Goal: Transaction & Acquisition: Purchase product/service

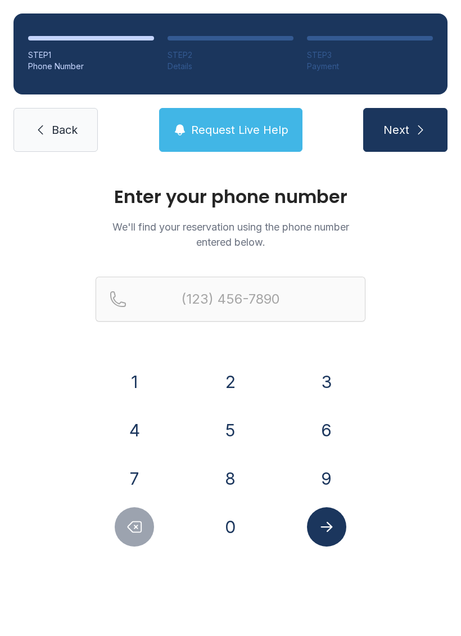
click at [136, 469] on button "7" at bounding box center [134, 478] width 39 height 39
click at [242, 513] on button "0" at bounding box center [230, 526] width 39 height 39
click at [146, 523] on button "Delete number" at bounding box center [134, 526] width 39 height 39
click at [145, 523] on button "Delete number" at bounding box center [134, 526] width 39 height 39
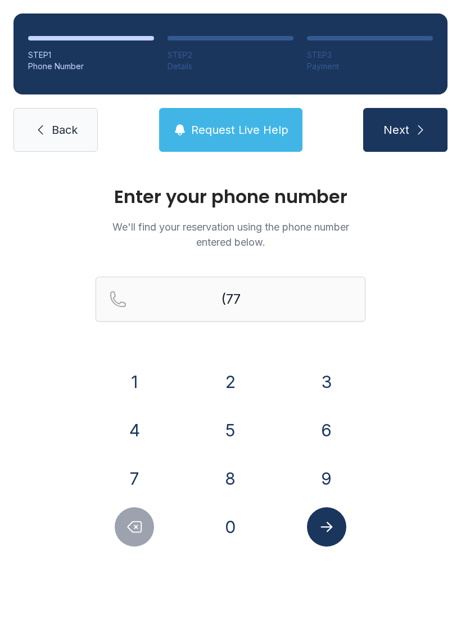
type input "(7"
click at [141, 523] on icon "Delete number" at bounding box center [134, 526] width 17 height 17
click at [333, 423] on button "6" at bounding box center [326, 429] width 39 height 39
click at [150, 467] on button "7" at bounding box center [134, 478] width 39 height 39
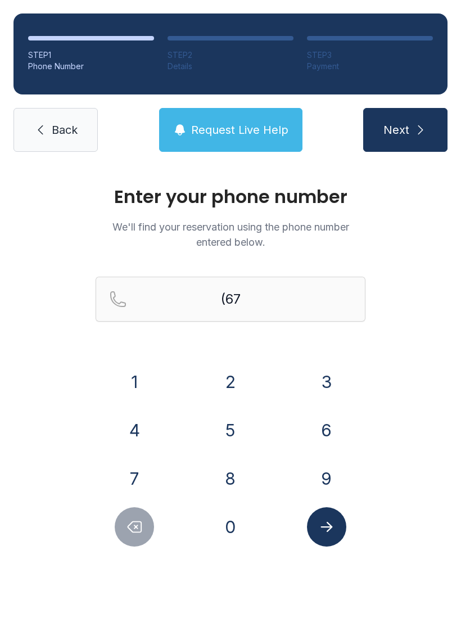
click at [245, 468] on button "8" at bounding box center [230, 478] width 39 height 39
click at [146, 428] on button "4" at bounding box center [134, 429] width 39 height 39
click at [314, 423] on button "6" at bounding box center [326, 429] width 39 height 39
click at [148, 436] on button "4" at bounding box center [134, 429] width 39 height 39
click at [236, 481] on button "8" at bounding box center [230, 478] width 39 height 39
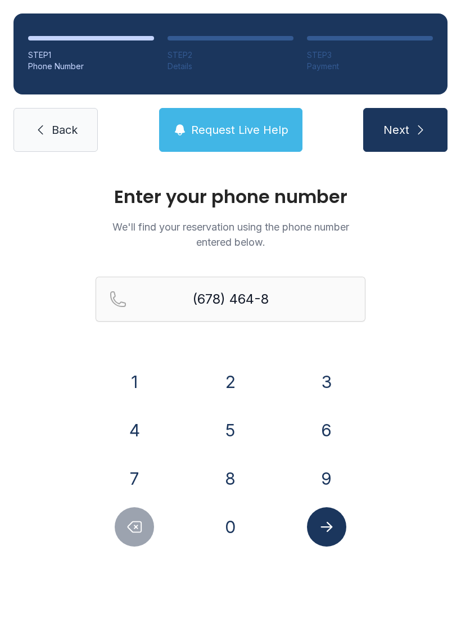
click at [148, 439] on button "4" at bounding box center [134, 429] width 39 height 39
click at [241, 523] on button "0" at bounding box center [230, 526] width 39 height 39
click at [143, 375] on button "1" at bounding box center [134, 381] width 39 height 39
type input "[PHONE_NUMBER]"
click at [339, 529] on button "Submit lookup form" at bounding box center [326, 526] width 39 height 39
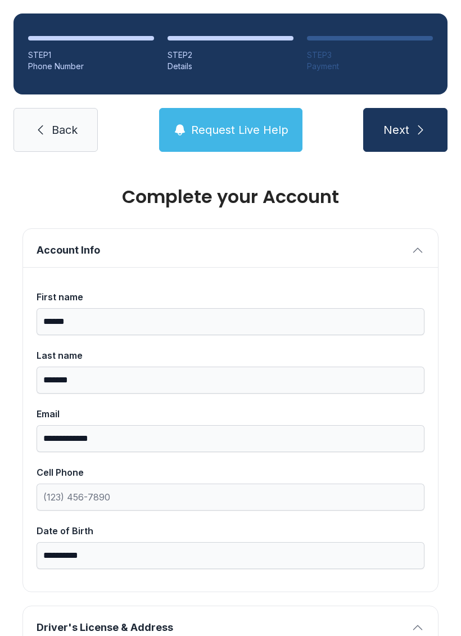
click at [420, 127] on icon "submit" at bounding box center [420, 129] width 13 height 13
type input "*"
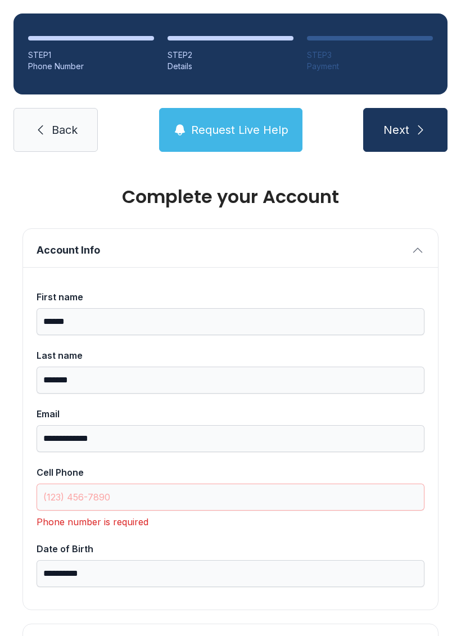
click at [93, 492] on input "Cell Phone" at bounding box center [231, 497] width 388 height 27
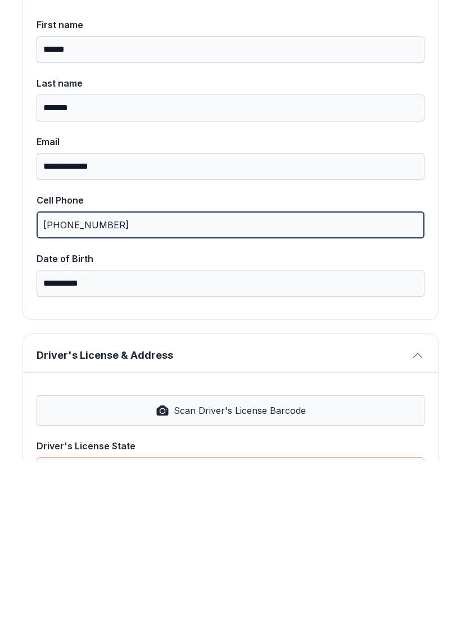
scroll to position [97, 0]
type input "[PHONE_NUMBER]"
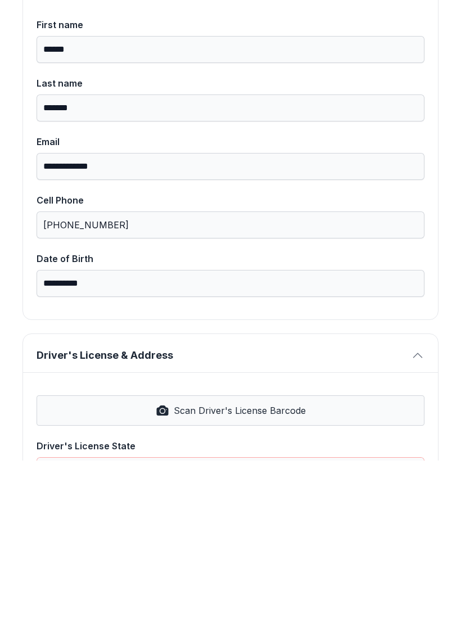
click at [427, 509] on button "Driver's License & Address" at bounding box center [230, 528] width 415 height 38
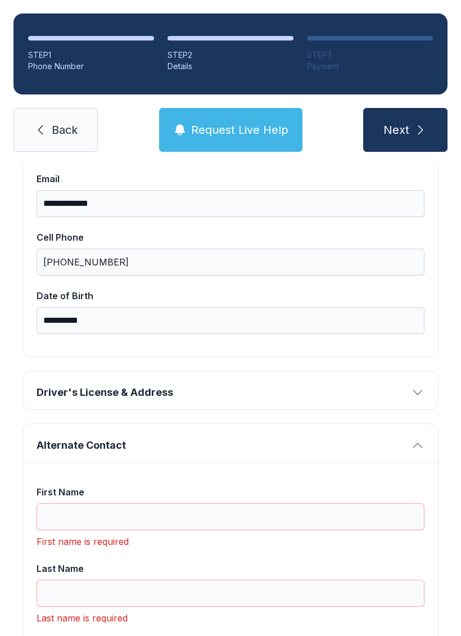
scroll to position [234, 0]
click at [412, 386] on icon "button" at bounding box center [417, 392] width 13 height 13
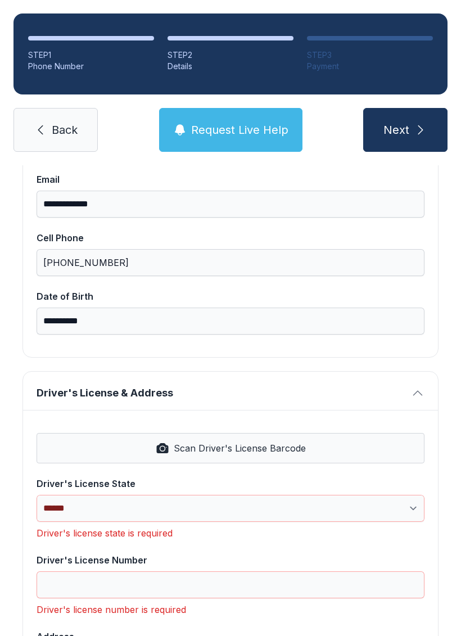
click at [226, 441] on span "Scan Driver's License Barcode" at bounding box center [240, 447] width 132 height 13
select select "**"
type input "*********"
type input "**********"
type input "********"
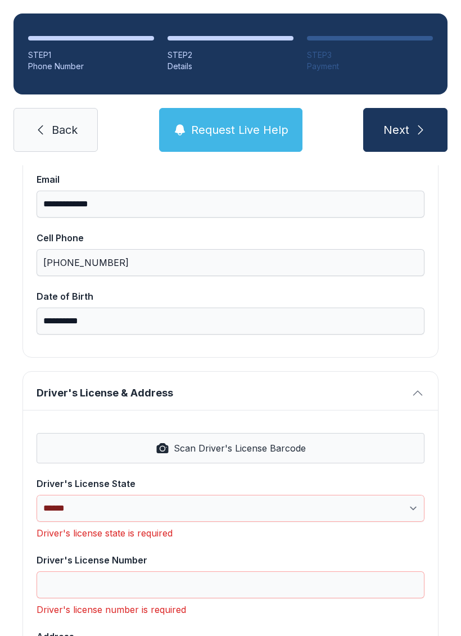
select select "**"
type input "*****"
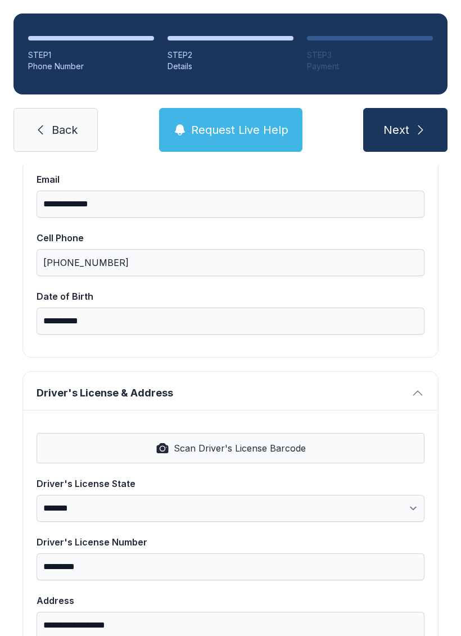
click at [406, 122] on span "Next" at bounding box center [396, 130] width 26 height 16
click at [390, 122] on span "Next" at bounding box center [396, 130] width 26 height 16
click at [401, 122] on span "Next" at bounding box center [396, 130] width 26 height 16
type input "*"
click at [289, 433] on button "Scan Driver's License Barcode" at bounding box center [231, 448] width 388 height 30
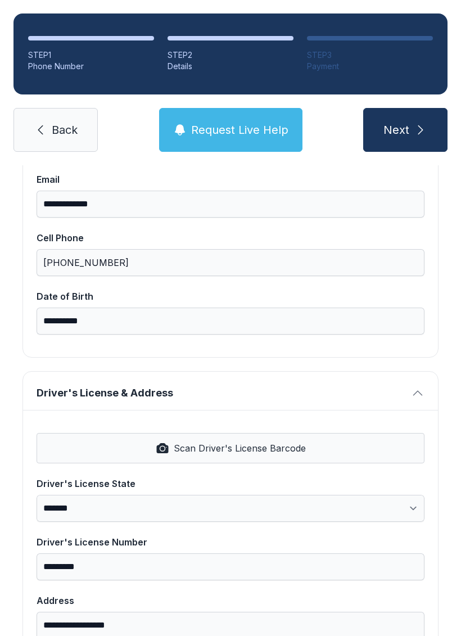
click at [388, 122] on span "Next" at bounding box center [396, 130] width 26 height 16
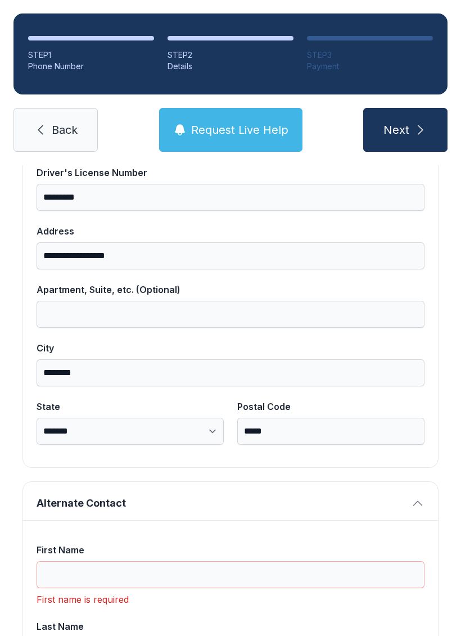
scroll to position [612, 0]
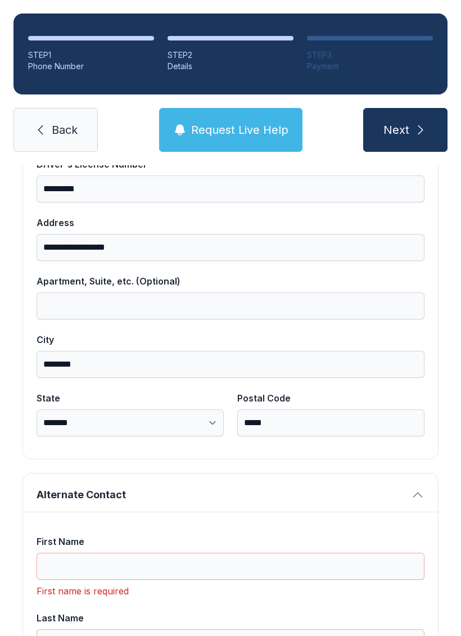
click at [400, 122] on span "Next" at bounding box center [396, 130] width 26 height 16
type input "*"
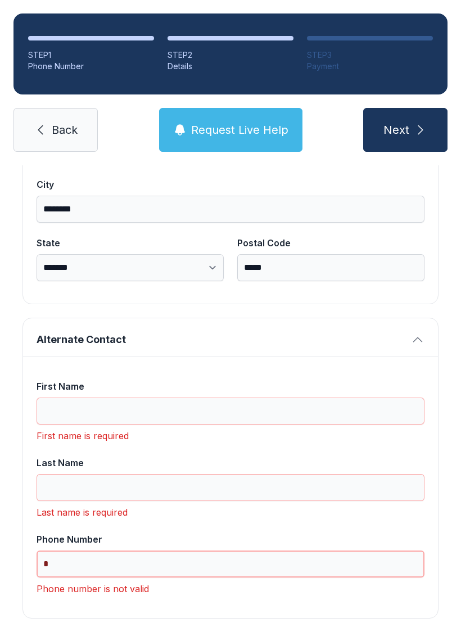
scroll to position [767, 0]
click at [88, 398] on input "First Name" at bounding box center [231, 411] width 388 height 27
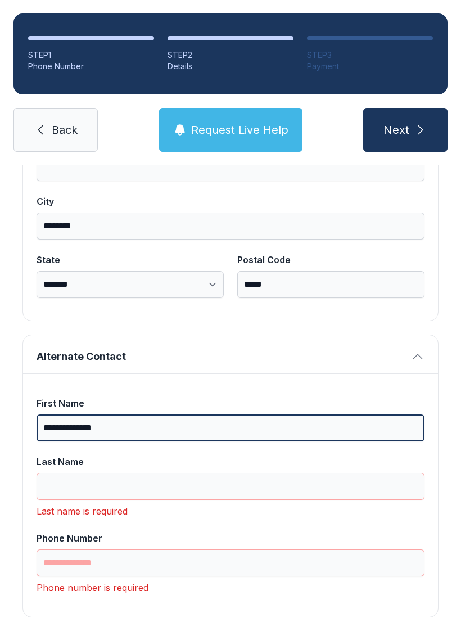
scroll to position [749, 0]
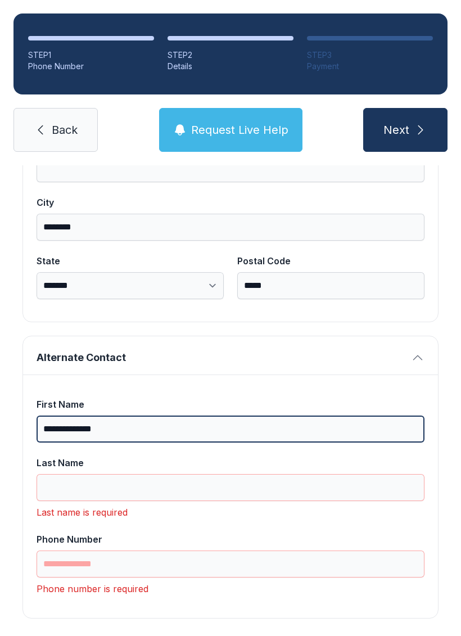
type input "**********"
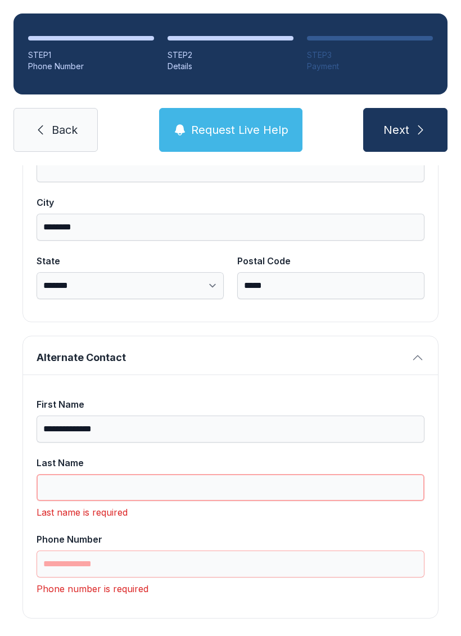
click at [77, 474] on input "Last Name" at bounding box center [231, 487] width 388 height 27
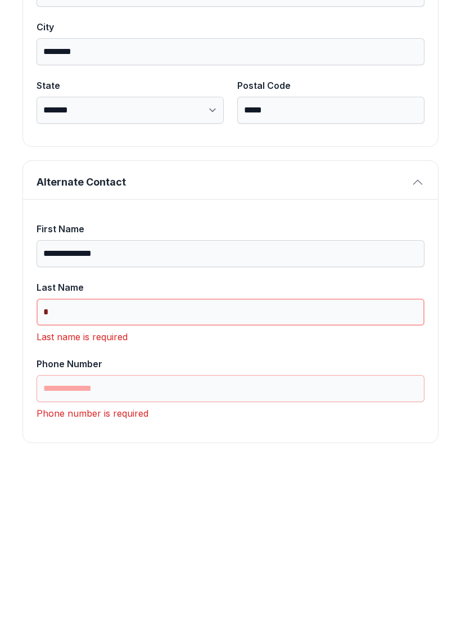
scroll to position [731, 0]
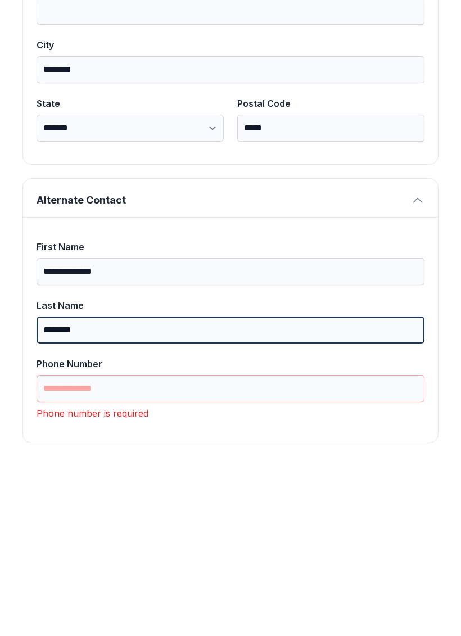
type input "********"
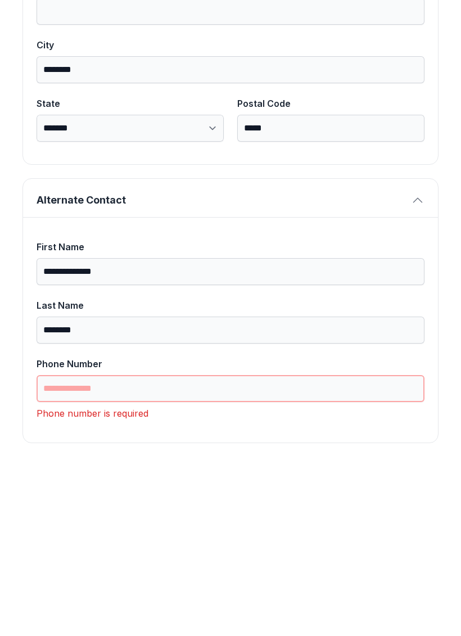
click at [132, 550] on input "Phone Number" at bounding box center [231, 563] width 388 height 27
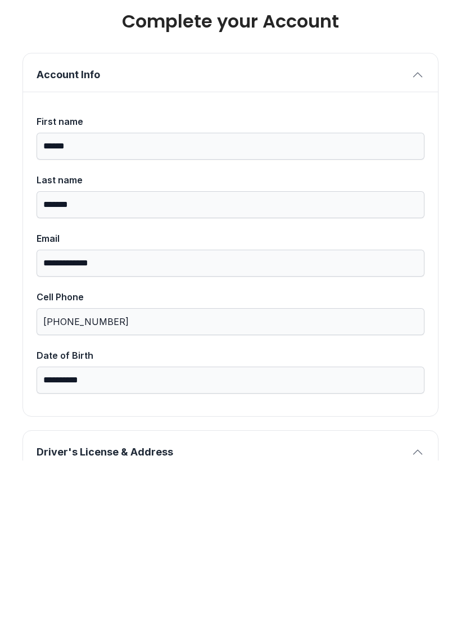
scroll to position [0, 0]
type input "**********"
click at [405, 108] on button "Next" at bounding box center [405, 130] width 84 height 44
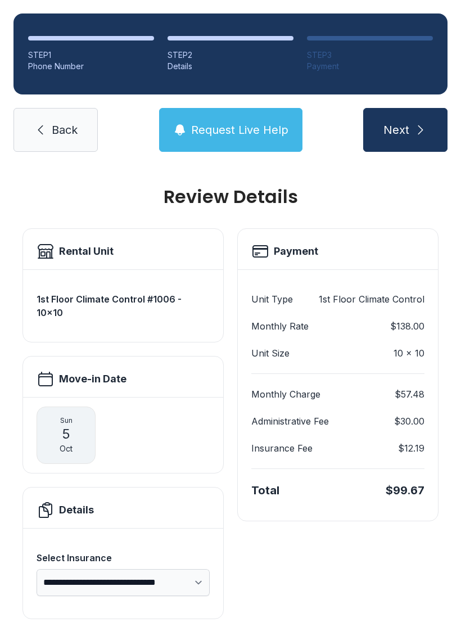
click at [230, 122] on span "Request Live Help" at bounding box center [239, 130] width 97 height 16
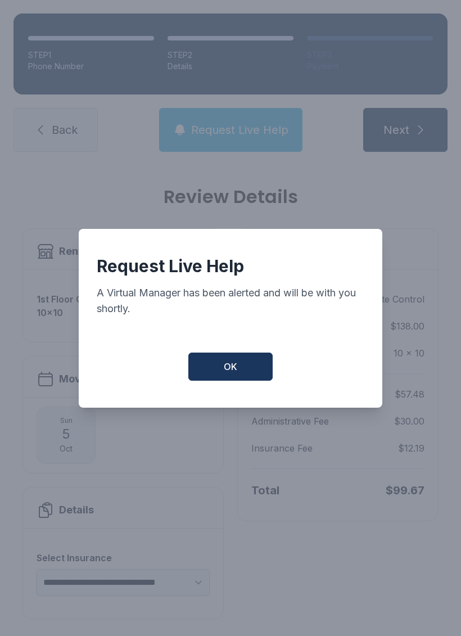
click at [232, 370] on span "OK" at bounding box center [230, 366] width 13 height 13
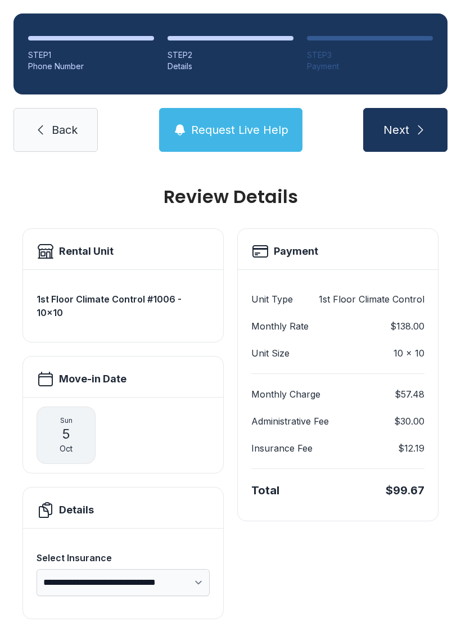
click at [225, 108] on button "Request Live Help" at bounding box center [230, 130] width 143 height 44
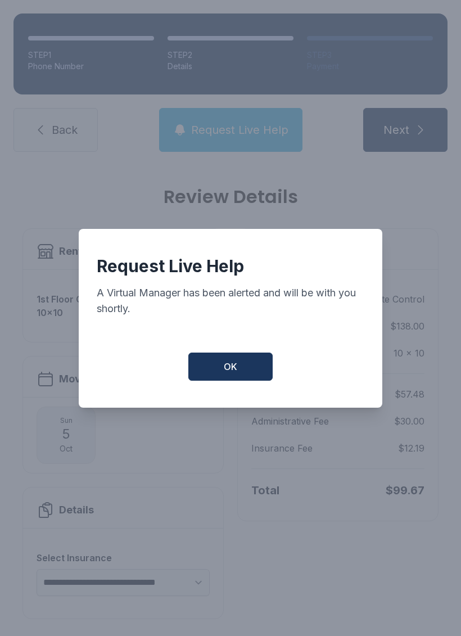
click at [244, 364] on button "OK" at bounding box center [230, 367] width 84 height 28
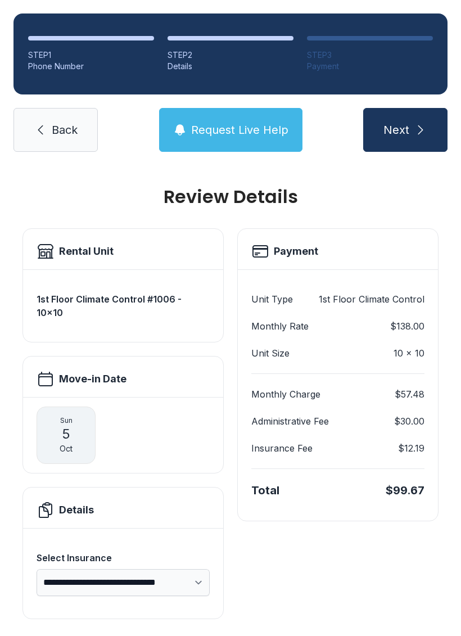
click at [57, 122] on span "Back" at bounding box center [65, 130] width 26 height 16
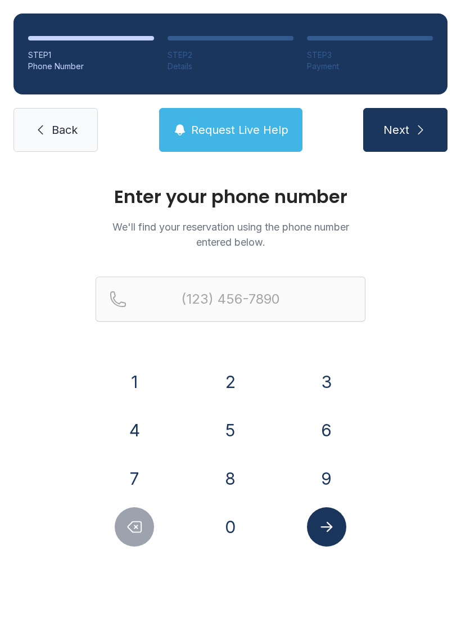
click at [335, 412] on button "6" at bounding box center [326, 429] width 39 height 39
click at [151, 465] on div "7" at bounding box center [135, 478] width 78 height 39
click at [242, 466] on button "8" at bounding box center [230, 478] width 39 height 39
click at [149, 426] on button "4" at bounding box center [134, 429] width 39 height 39
click at [323, 422] on button "6" at bounding box center [326, 429] width 39 height 39
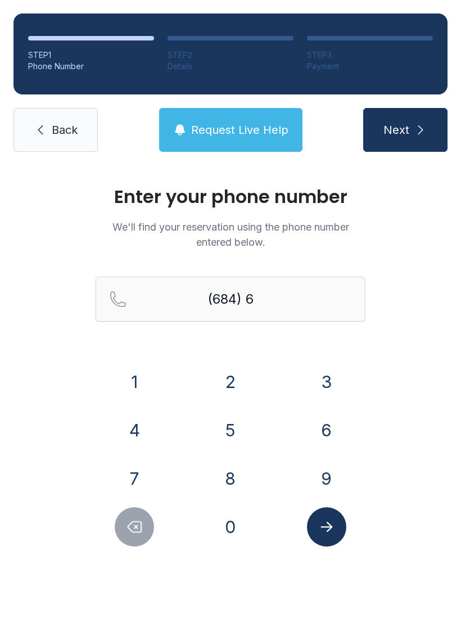
click at [140, 523] on icon "Delete number" at bounding box center [134, 526] width 17 height 17
click at [139, 523] on icon "Delete number" at bounding box center [134, 526] width 17 height 17
click at [141, 524] on icon "Delete number" at bounding box center [134, 526] width 17 height 17
type input "(6"
click at [140, 523] on icon "Delete number" at bounding box center [134, 526] width 17 height 17
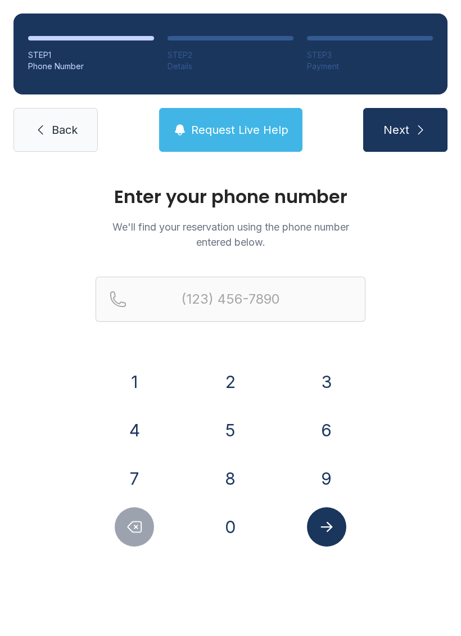
click at [139, 523] on icon "Delete number" at bounding box center [134, 526] width 17 height 17
click at [327, 428] on button "6" at bounding box center [326, 429] width 39 height 39
click at [139, 471] on button "7" at bounding box center [134, 478] width 39 height 39
click at [247, 481] on button "8" at bounding box center [230, 478] width 39 height 39
click at [146, 423] on button "4" at bounding box center [134, 429] width 39 height 39
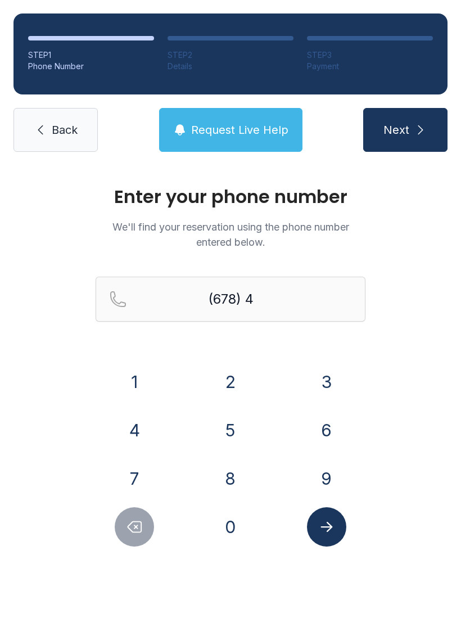
click at [329, 431] on button "6" at bounding box center [326, 429] width 39 height 39
click at [147, 430] on button "4" at bounding box center [134, 429] width 39 height 39
click at [242, 484] on button "8" at bounding box center [230, 478] width 39 height 39
click at [147, 430] on button "4" at bounding box center [134, 429] width 39 height 39
click at [242, 527] on button "0" at bounding box center [230, 526] width 39 height 39
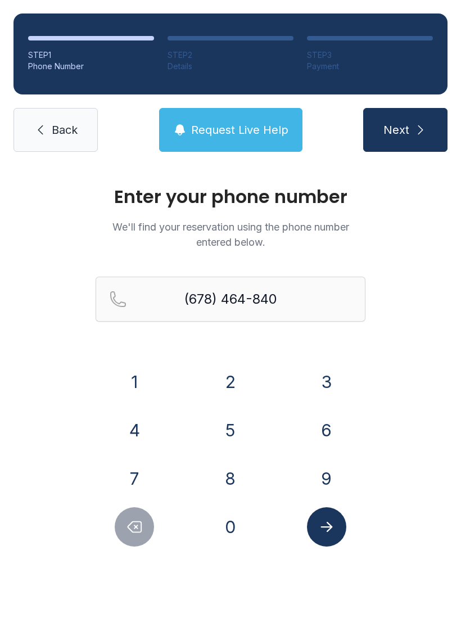
click at [146, 380] on button "1" at bounding box center [134, 381] width 39 height 39
type input "[PHONE_NUMBER]"
click at [335, 529] on button "Submit lookup form" at bounding box center [326, 526] width 39 height 39
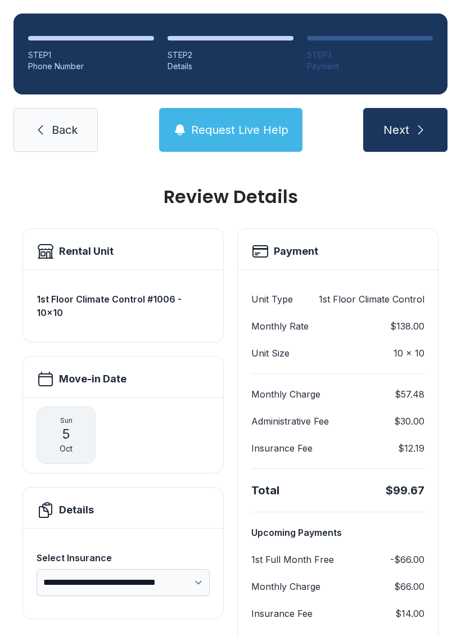
click at [91, 551] on div "Select Insurance" at bounding box center [123, 557] width 173 height 13
click at [91, 569] on select "**********" at bounding box center [123, 582] width 173 height 27
click at [197, 569] on select "**********" at bounding box center [123, 582] width 173 height 27
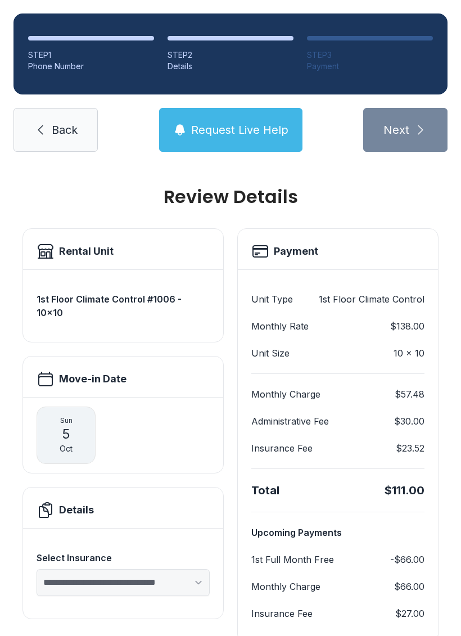
select select "****"
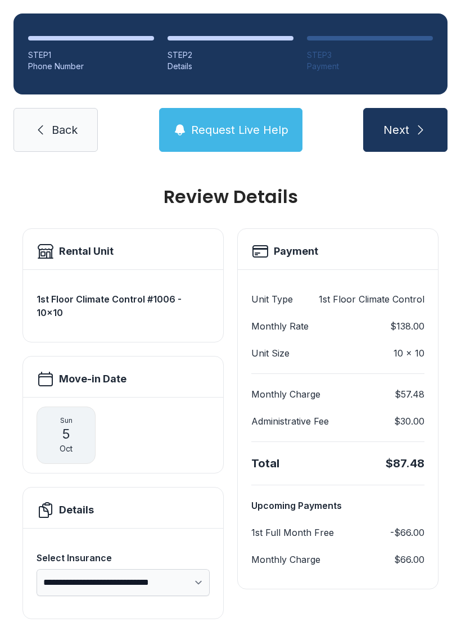
click at [414, 127] on icon "submit" at bounding box center [420, 129] width 13 height 13
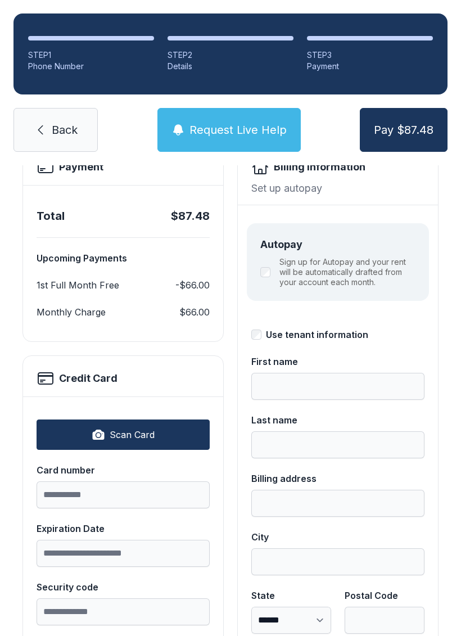
scroll to position [88, 0]
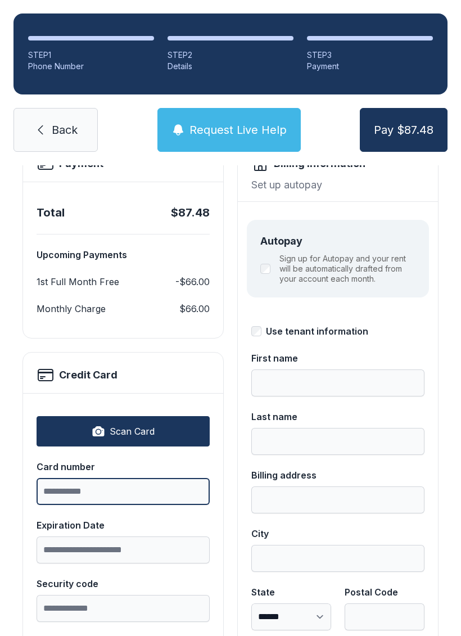
click at [111, 480] on input "Card number" at bounding box center [123, 491] width 173 height 27
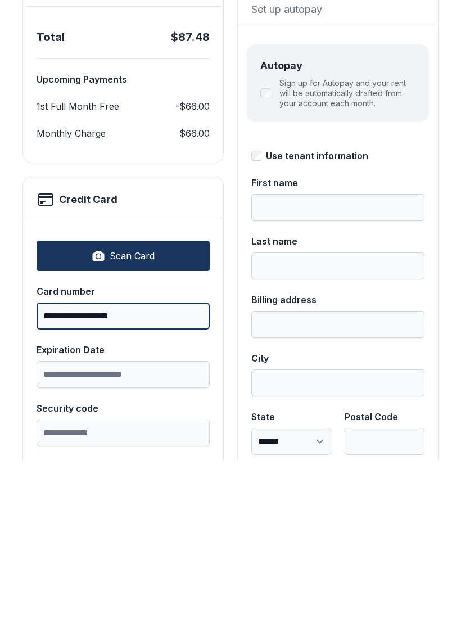
type input "**********"
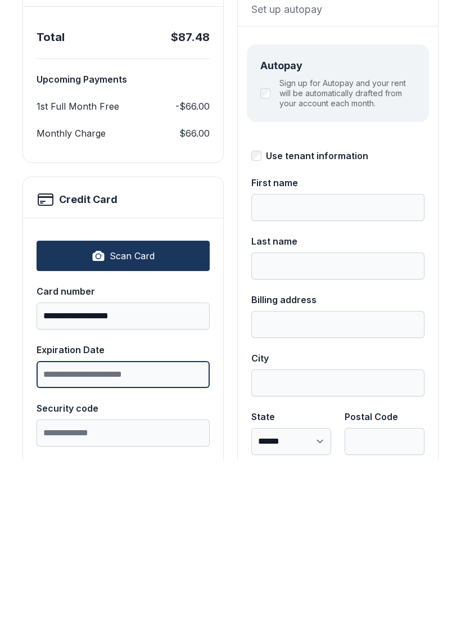
click at [137, 536] on input "Expiration Date" at bounding box center [123, 549] width 173 height 27
type input "*****"
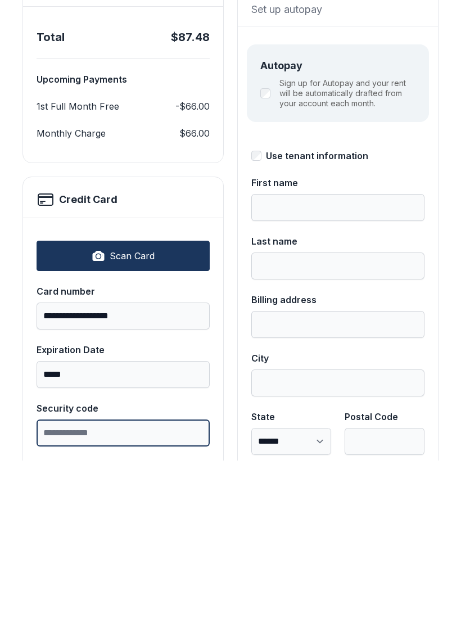
click at [114, 595] on input "Security code" at bounding box center [123, 608] width 173 height 27
type input "***"
type input "******"
type input "*******"
type input "**********"
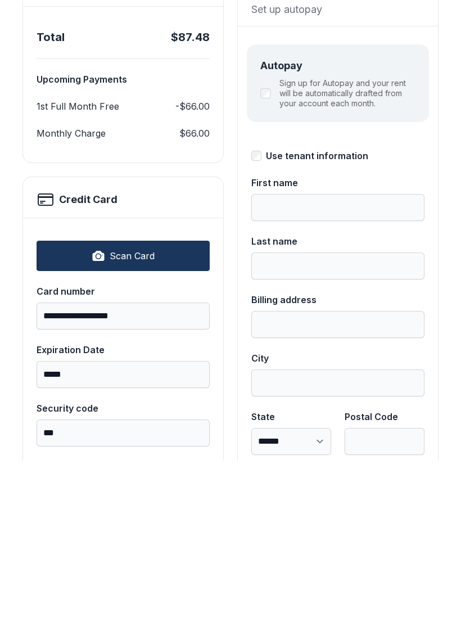
type input "********"
select select "**"
type input "*****"
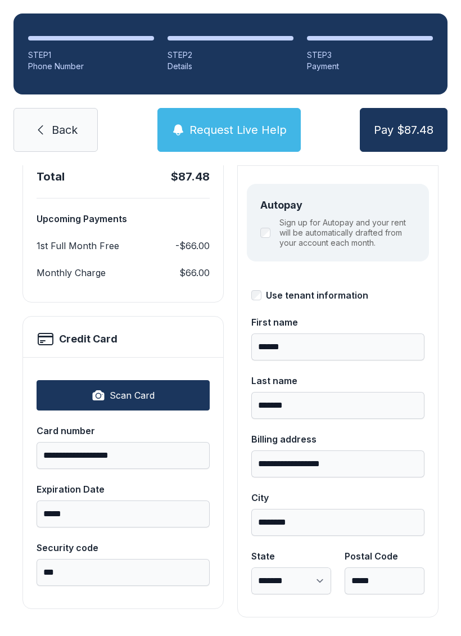
scroll to position [123, 0]
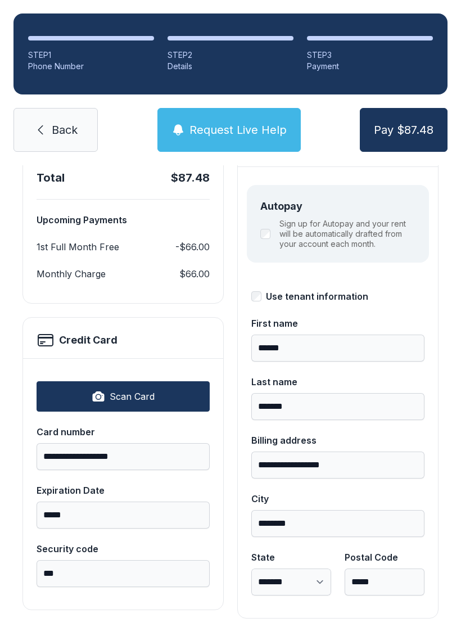
click at [406, 108] on button "Pay $87.48" at bounding box center [404, 130] width 88 height 44
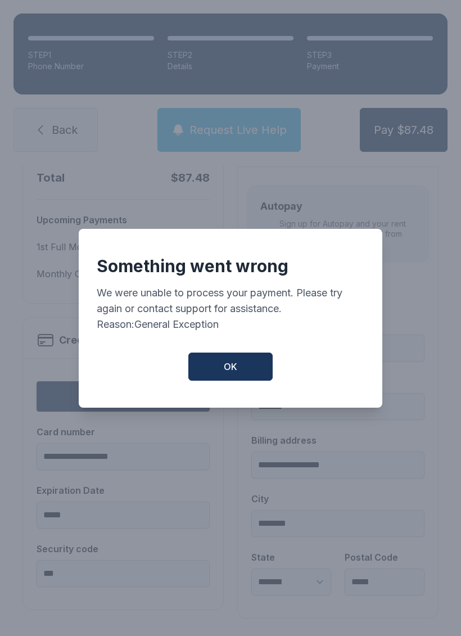
click at [223, 367] on button "OK" at bounding box center [230, 367] width 84 height 28
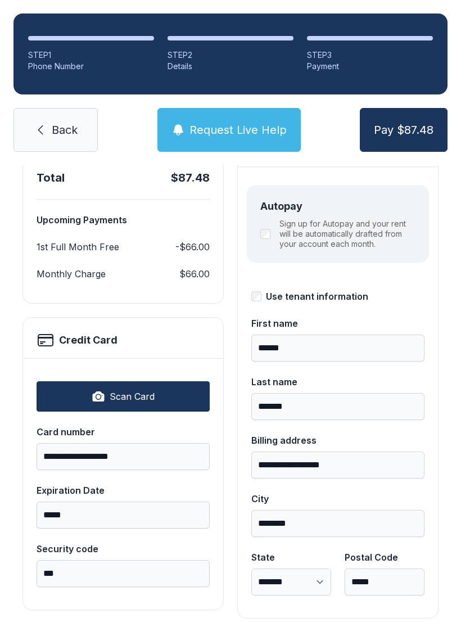
click at [418, 108] on button "Pay $87.48" at bounding box center [404, 130] width 88 height 44
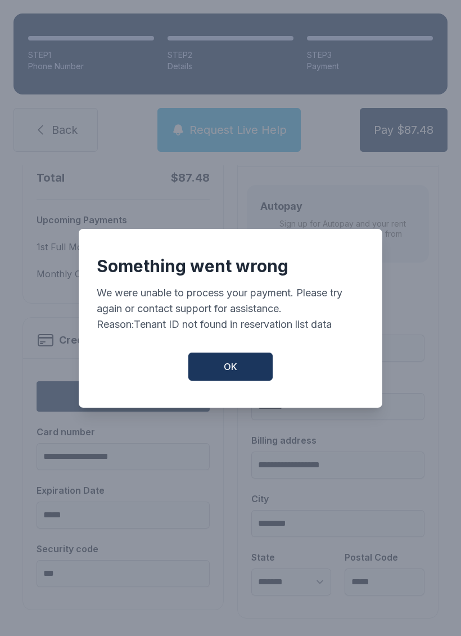
click at [235, 358] on button "OK" at bounding box center [230, 367] width 84 height 28
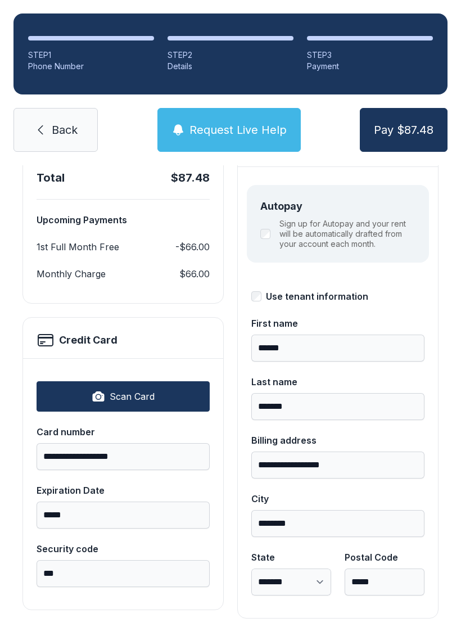
click at [67, 108] on link "Back" at bounding box center [55, 130] width 84 height 44
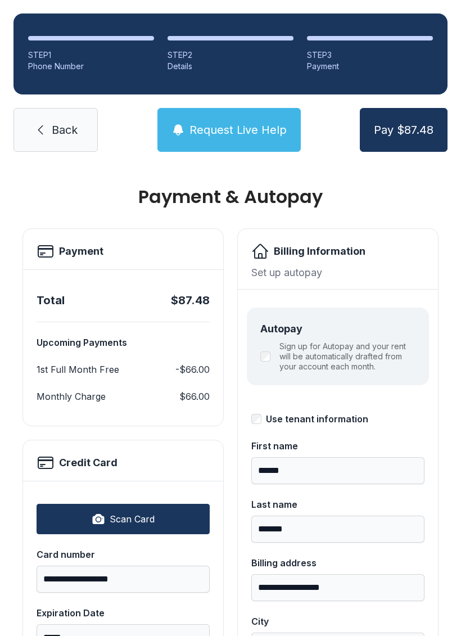
select select "****"
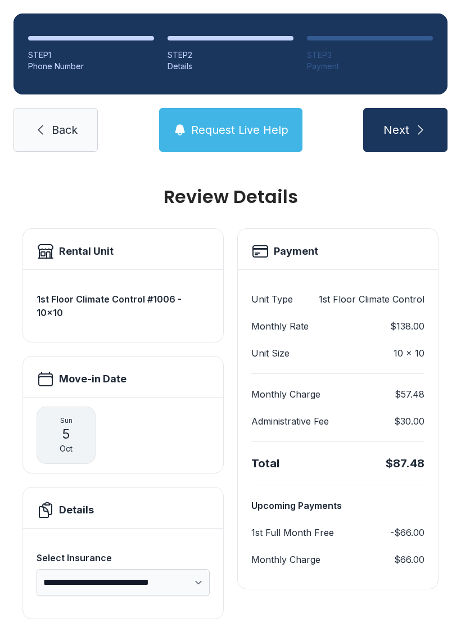
click at [69, 121] on link "Back" at bounding box center [55, 130] width 84 height 44
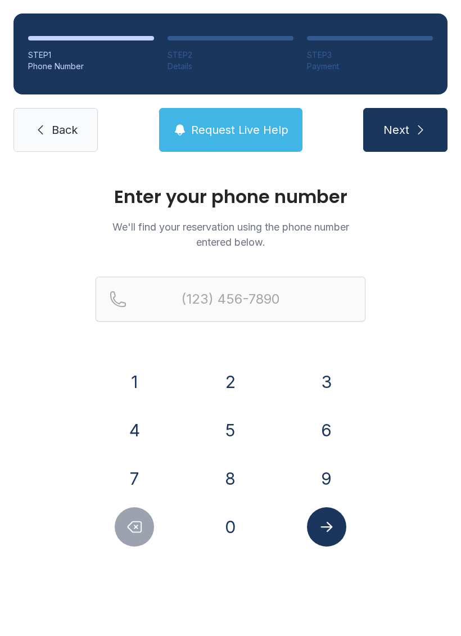
click at [57, 125] on span "Back" at bounding box center [65, 130] width 26 height 16
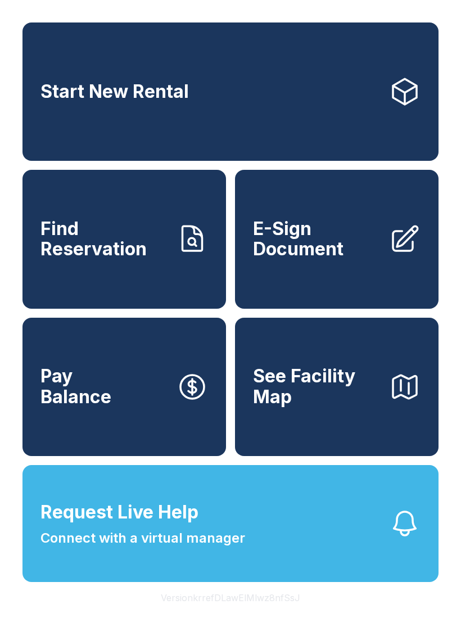
click at [68, 123] on link "Start New Rental" at bounding box center [230, 91] width 416 height 138
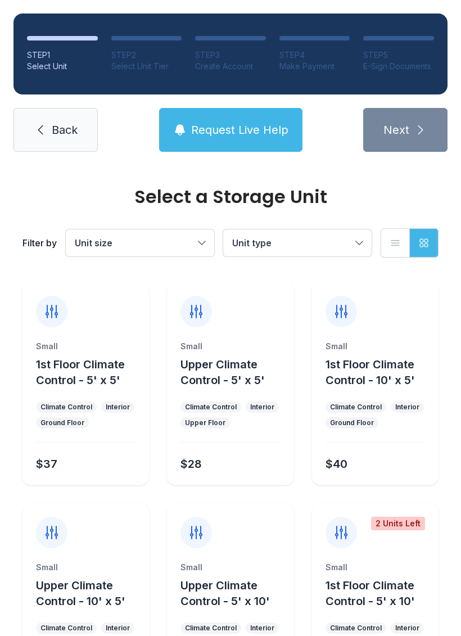
click at [69, 112] on link "Back" at bounding box center [55, 130] width 84 height 44
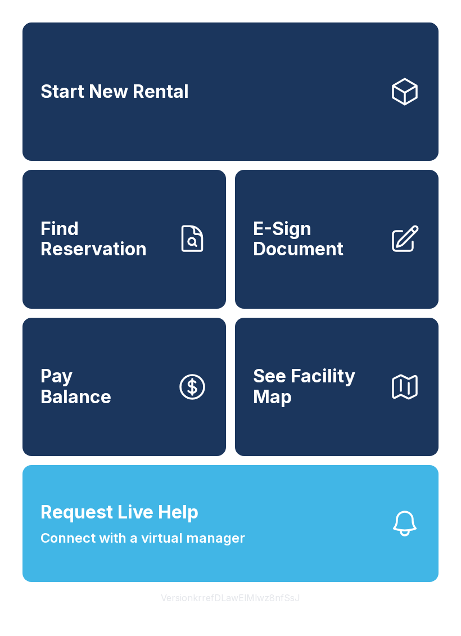
click at [340, 254] on span "E-Sign Document" at bounding box center [316, 239] width 127 height 41
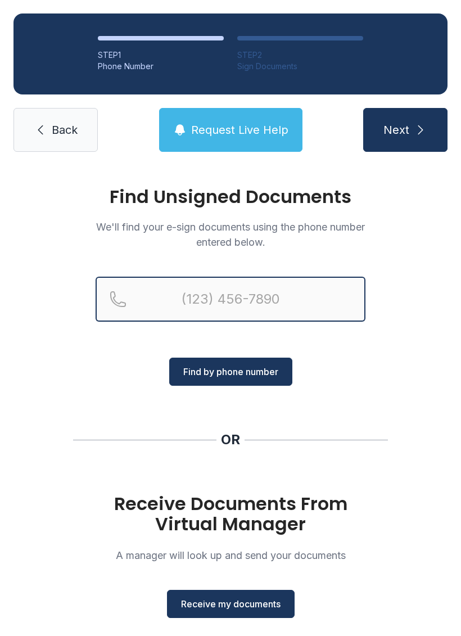
click at [193, 294] on input "Reservation phone number" at bounding box center [231, 299] width 270 height 45
type input "("
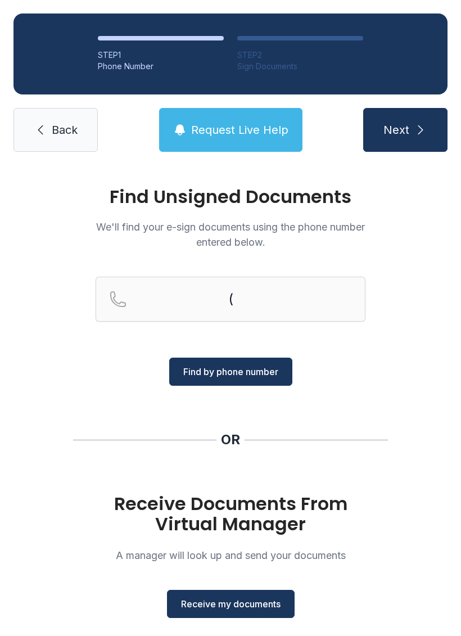
click at [403, 319] on div "Find Unsigned Documents We'll find your e-sign documents using the phone number…" at bounding box center [230, 414] width 461 height 498
click at [229, 602] on span "Receive my documents" at bounding box center [231, 603] width 100 height 13
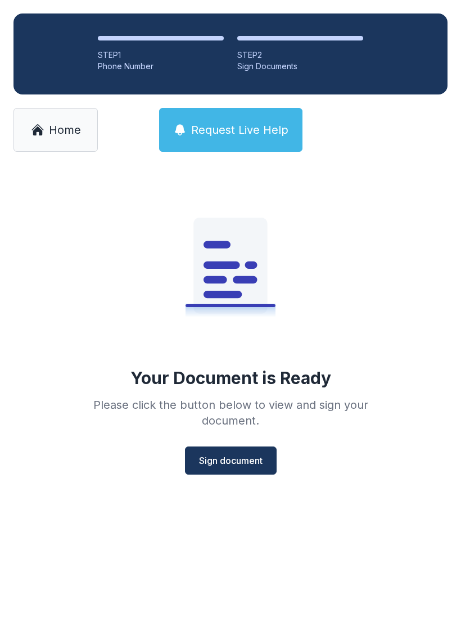
click at [241, 441] on div "Your Document is Ready Please click the button below to view and sign your docu…" at bounding box center [231, 324] width 324 height 300
click at [235, 466] on span "Sign document" at bounding box center [231, 460] width 64 height 13
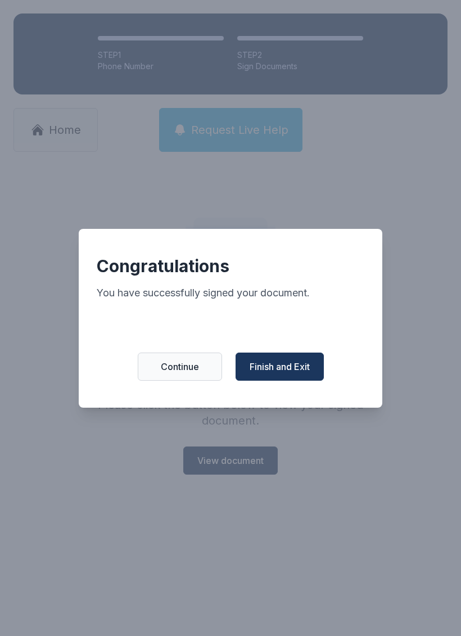
click at [292, 368] on span "Finish and Exit" at bounding box center [280, 366] width 60 height 13
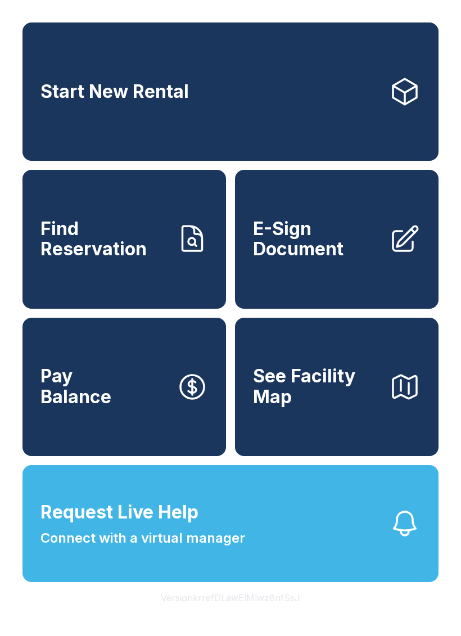
click at [129, 413] on button "Pay Balance" at bounding box center [124, 387] width 204 height 138
click at [130, 234] on span "Find Reservation" at bounding box center [103, 239] width 127 height 41
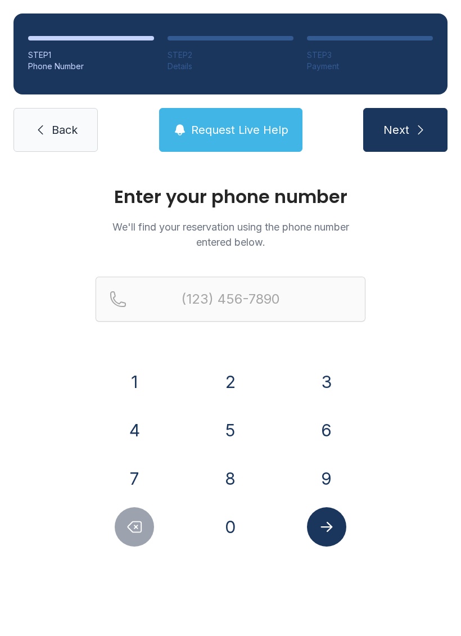
click at [142, 475] on button "7" at bounding box center [134, 478] width 39 height 39
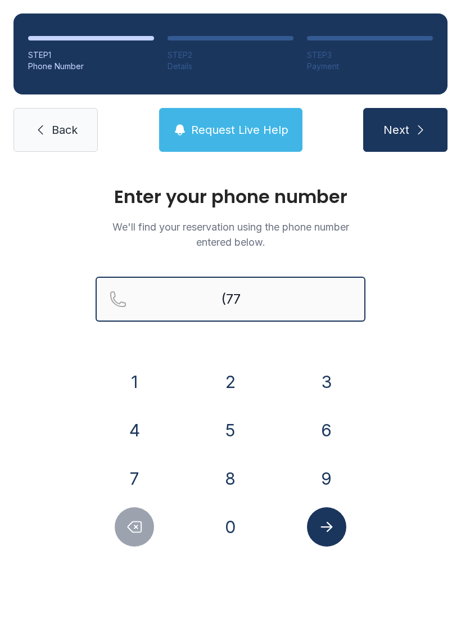
click at [279, 300] on input "(77" at bounding box center [231, 299] width 270 height 45
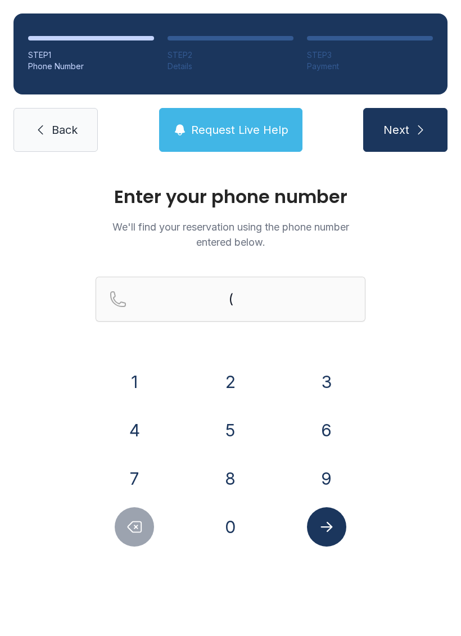
click at [321, 423] on button "6" at bounding box center [326, 429] width 39 height 39
click at [132, 460] on button "7" at bounding box center [134, 478] width 39 height 39
click at [236, 473] on button "8" at bounding box center [230, 478] width 39 height 39
click at [139, 417] on button "4" at bounding box center [134, 429] width 39 height 39
click at [339, 429] on button "6" at bounding box center [326, 429] width 39 height 39
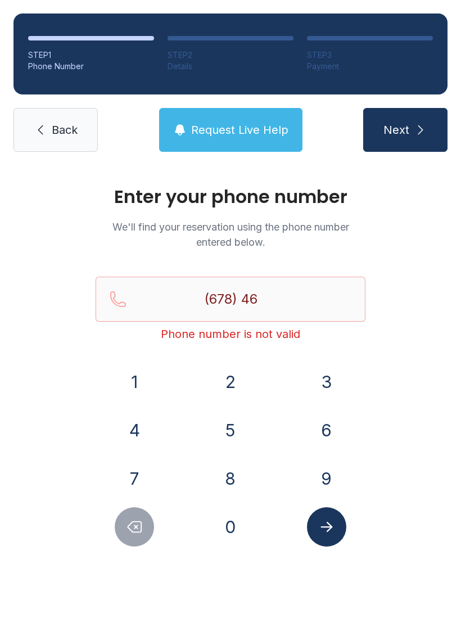
click at [133, 431] on button "4" at bounding box center [134, 429] width 39 height 39
click at [237, 481] on button "8" at bounding box center [230, 478] width 39 height 39
click at [132, 428] on button "4" at bounding box center [134, 429] width 39 height 39
click at [241, 523] on button "0" at bounding box center [230, 526] width 39 height 39
click at [132, 371] on button "1" at bounding box center [134, 381] width 39 height 39
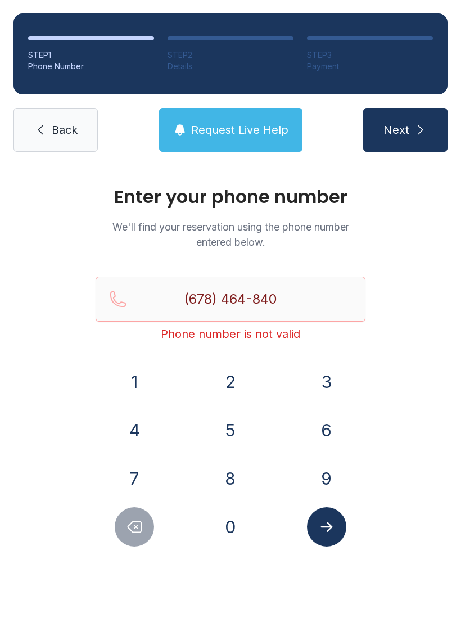
type input "[PHONE_NUMBER]"
click at [332, 524] on icon "Submit lookup form" at bounding box center [326, 526] width 17 height 17
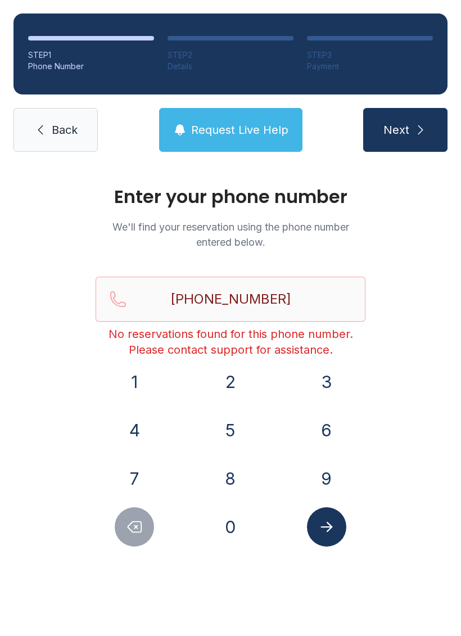
click at [404, 129] on span "Next" at bounding box center [396, 130] width 26 height 16
click at [68, 128] on span "Back" at bounding box center [65, 130] width 26 height 16
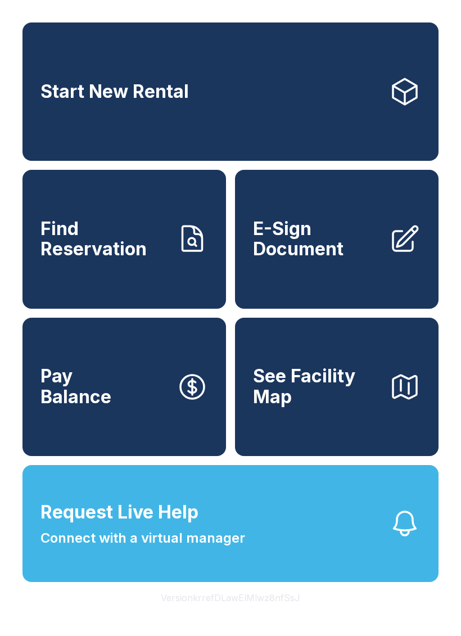
click at [127, 397] on button "Pay Balance" at bounding box center [124, 387] width 204 height 138
click at [200, 548] on span "Connect with a virtual manager" at bounding box center [142, 538] width 205 height 20
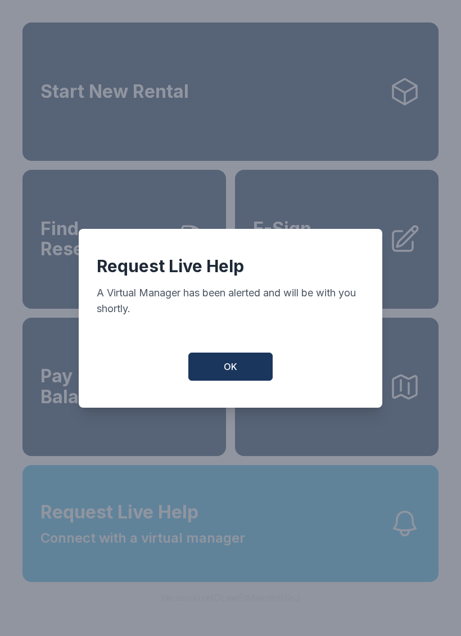
click at [214, 364] on button "OK" at bounding box center [230, 367] width 84 height 28
